Goal: Share content: Share content

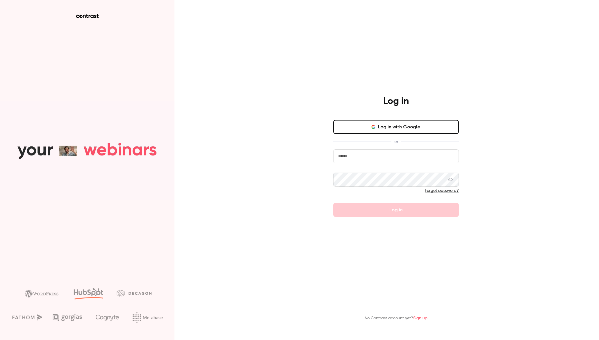
click at [406, 128] on button "Log in with Google" at bounding box center [396, 127] width 126 height 14
type input "**********"
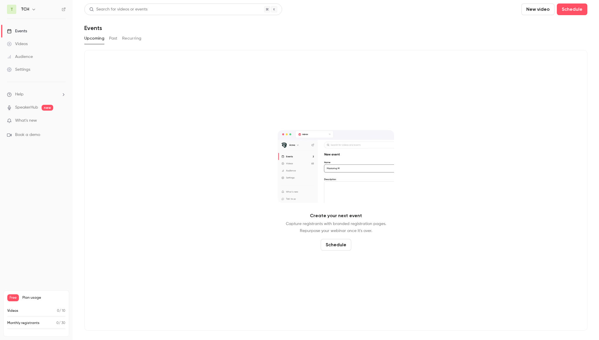
click at [30, 13] on div "T TCH" at bounding box center [36, 9] width 59 height 9
click at [33, 7] on icon "button" at bounding box center [33, 9] width 5 height 5
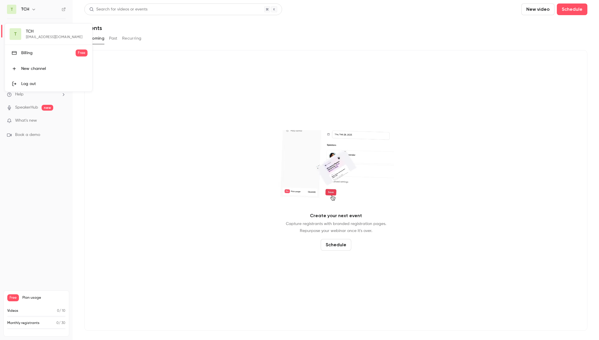
click at [33, 7] on div at bounding box center [299, 170] width 599 height 340
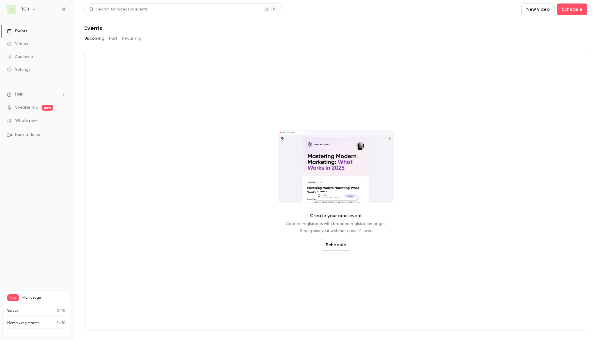
click at [28, 11] on h6 "TCH" at bounding box center [25, 9] width 8 height 6
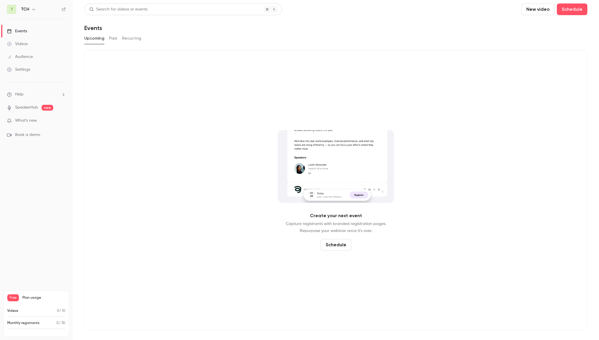
click at [24, 8] on h6 "TCH" at bounding box center [25, 9] width 8 height 6
click at [31, 9] on button "button" at bounding box center [33, 9] width 7 height 7
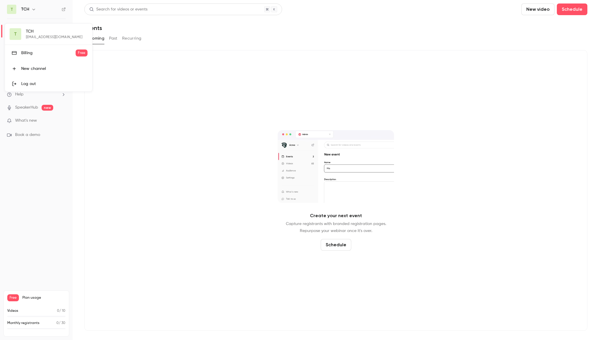
click at [27, 81] on div "Log out" at bounding box center [54, 84] width 66 height 6
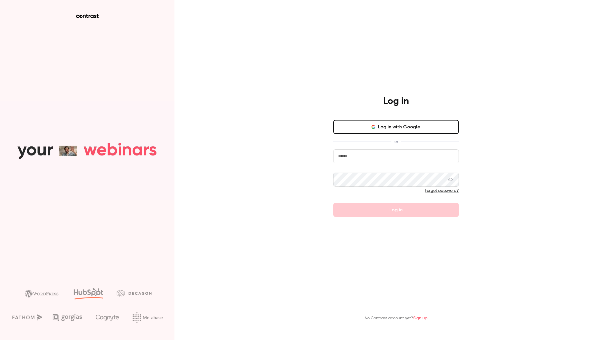
click at [385, 130] on button "Log in with Google" at bounding box center [396, 127] width 126 height 14
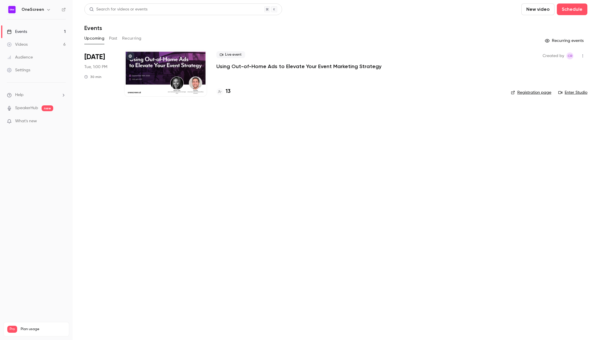
click at [279, 66] on p "Using Out-of-Home Ads to Elevate Your Event Marketing Strategy" at bounding box center [298, 66] width 165 height 7
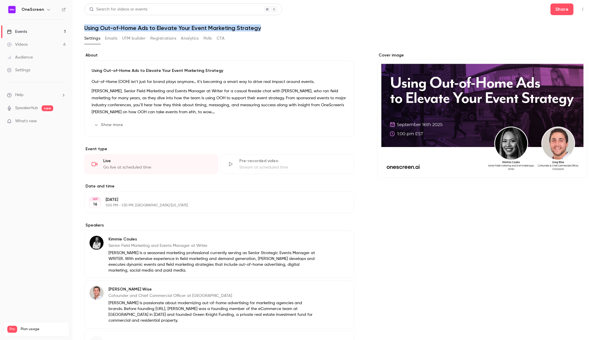
drag, startPoint x: 264, startPoint y: 28, endPoint x: 86, endPoint y: 26, distance: 178.9
click at [86, 26] on h1 "Using Out-of-Home Ads to Elevate Your Event Marketing Strategy" at bounding box center [335, 27] width 503 height 7
copy h1 "Using Out-of-Home Ads to Elevate Your Event Marketing Strategy"
click at [112, 127] on button "Show more" at bounding box center [109, 124] width 35 height 9
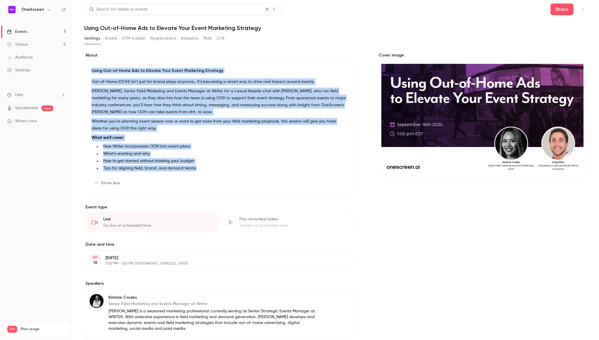
drag, startPoint x: 175, startPoint y: 150, endPoint x: 274, endPoint y: 44, distance: 145.3
click at [90, 72] on div "Using Out-of-Home Ads to Elevate Your Event Marketing Strategy Out-of-Home (OOH…" at bounding box center [219, 128] width 270 height 134
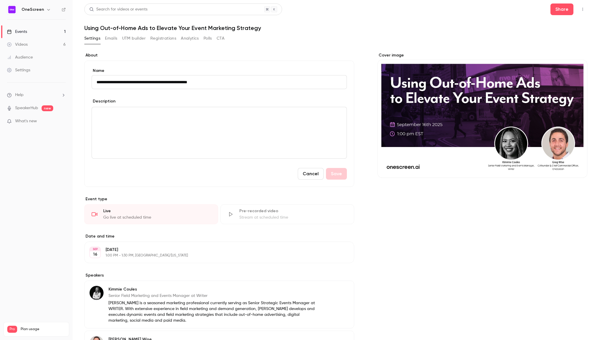
copy div "Using Out-of-Home Ads to Elevate Your Event Marketing Strategy Out-of-Home (OOH…"
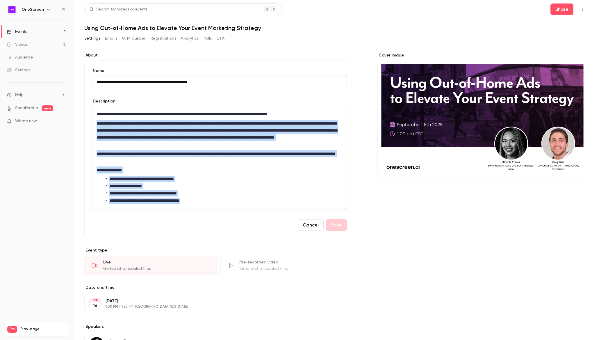
drag, startPoint x: 96, startPoint y: 122, endPoint x: 561, endPoint y: 1, distance: 480.5
click at [209, 202] on div "**********" at bounding box center [219, 158] width 255 height 102
copy div "**********"
click at [136, 39] on button "UTM builder" at bounding box center [134, 38] width 24 height 9
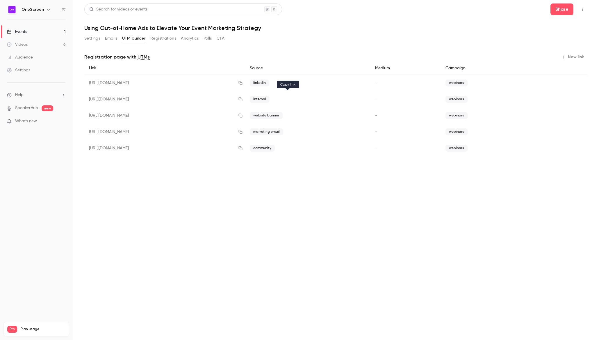
click at [243, 99] on icon "button" at bounding box center [240, 99] width 5 height 4
click at [243, 131] on icon "button" at bounding box center [240, 132] width 5 height 4
click at [17, 30] on div "Events" at bounding box center [17, 32] width 20 height 6
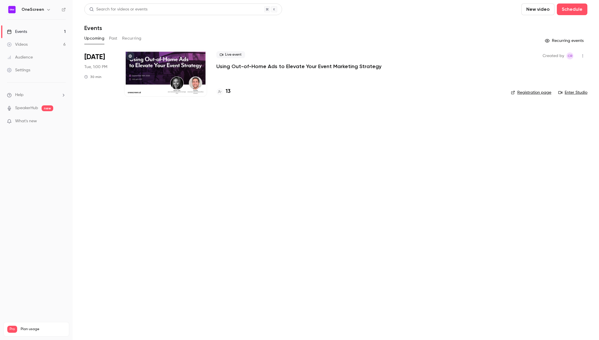
click at [114, 40] on button "Past" at bounding box center [113, 38] width 8 height 9
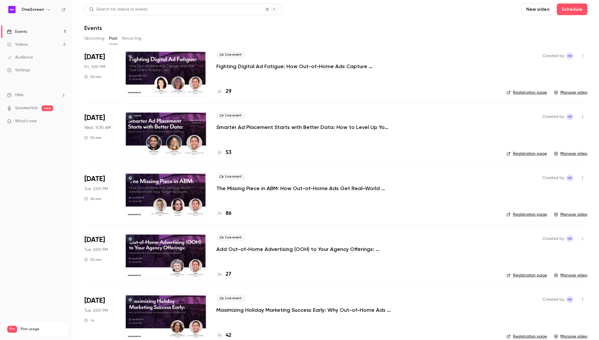
click at [266, 67] on p "Fighting Digital Ad Fatigue: How Out-of-Home Ads Capture Attention That Online …" at bounding box center [303, 66] width 175 height 7
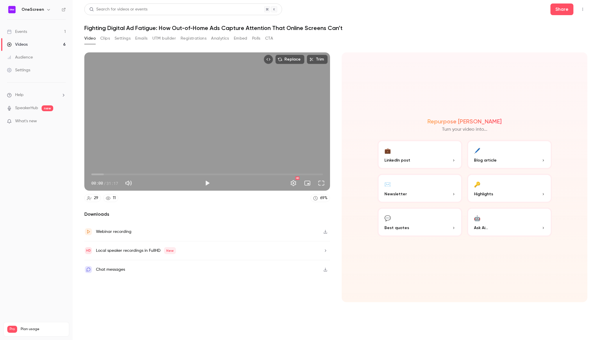
click at [499, 156] on button "🖊️ Blog article" at bounding box center [509, 154] width 85 height 29
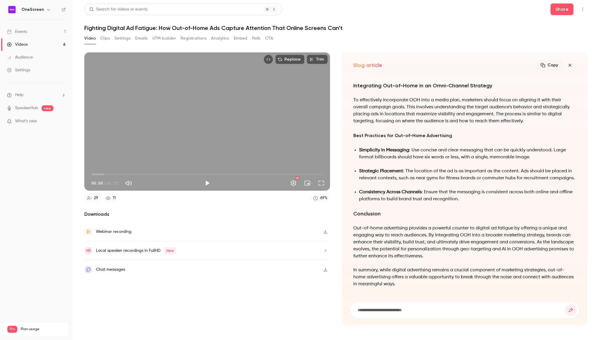
click at [546, 66] on button "Copy" at bounding box center [550, 65] width 24 height 9
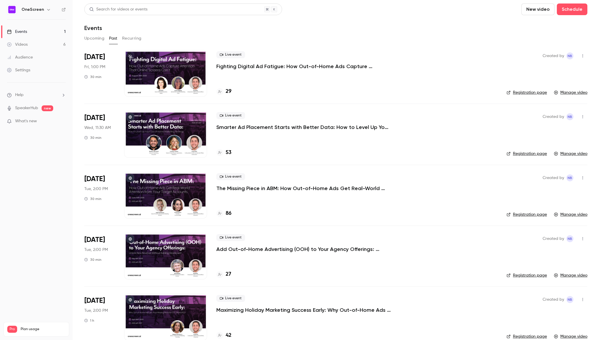
click at [156, 65] on div at bounding box center [165, 73] width 83 height 47
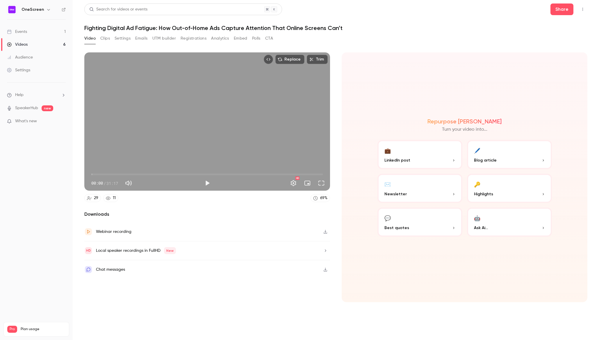
click at [268, 38] on button "CTA" at bounding box center [269, 38] width 8 height 9
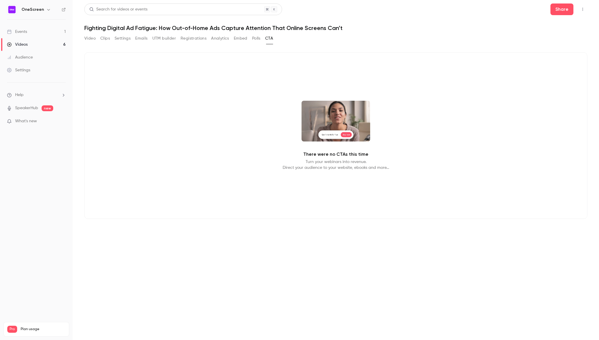
click at [199, 38] on button "Registrations" at bounding box center [194, 38] width 26 height 9
click at [229, 131] on div "There were no CTAs this time Turn your webinars into revenue. Direct your audie…" at bounding box center [335, 135] width 503 height 166
click at [90, 39] on button "Video" at bounding box center [89, 38] width 11 height 9
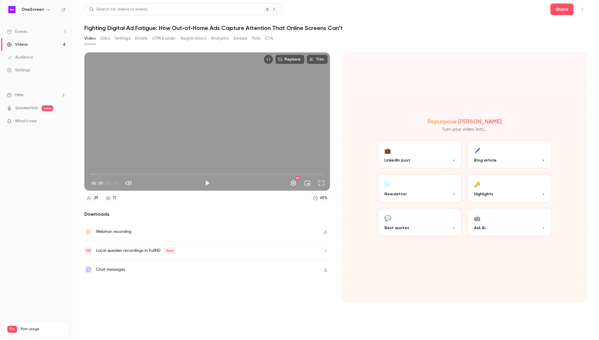
click at [481, 151] on button "🖊️ Blog article" at bounding box center [509, 154] width 85 height 29
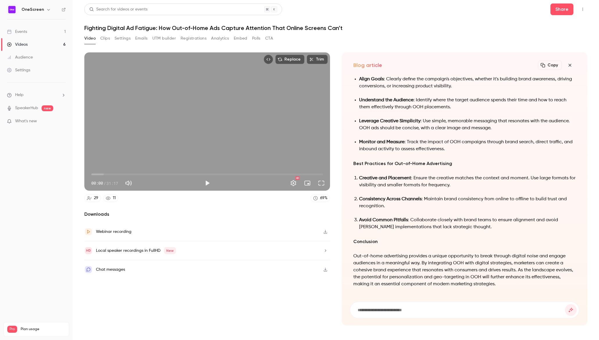
click at [552, 66] on button "Copy" at bounding box center [550, 65] width 24 height 9
click at [556, 9] on button "Share" at bounding box center [562, 9] width 23 height 12
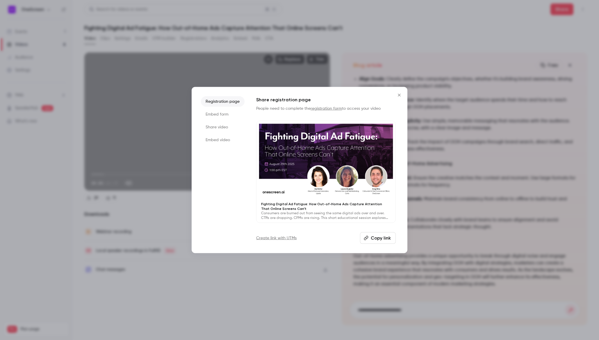
click at [381, 239] on button "Copy link" at bounding box center [378, 238] width 36 height 12
click at [399, 95] on icon "Close" at bounding box center [399, 95] width 7 height 5
